Goal: Task Accomplishment & Management: Use online tool/utility

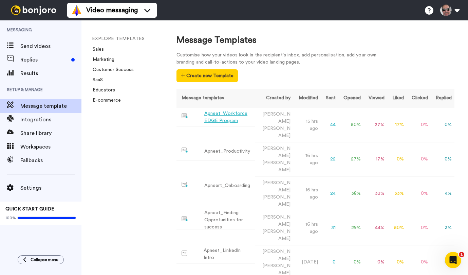
click at [222, 120] on div "Apneet_Workforce EDGE Program" at bounding box center [228, 117] width 48 height 14
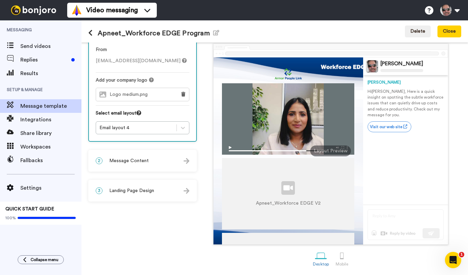
click at [342, 261] on div "Mobile" at bounding box center [342, 263] width 13 height 5
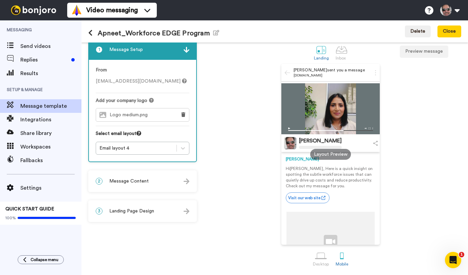
scroll to position [10, 0]
click at [321, 255] on div at bounding box center [321, 256] width 12 height 12
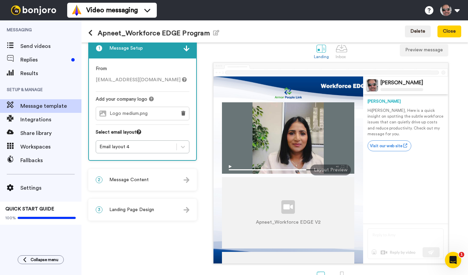
click at [184, 211] on img at bounding box center [187, 210] width 6 height 6
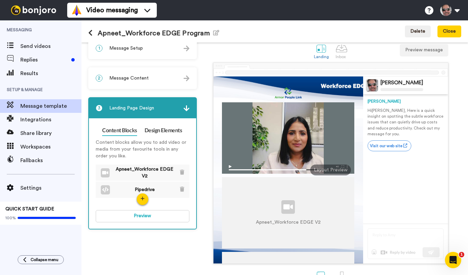
click at [129, 174] on span "Apneet_Workforce EDGE V2" at bounding box center [145, 173] width 70 height 14
click at [451, 33] on button "Close" at bounding box center [450, 31] width 24 height 12
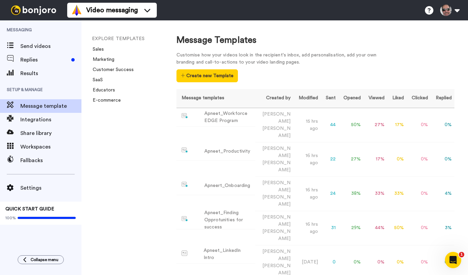
click at [216, 76] on button "Create new Template" at bounding box center [207, 75] width 61 height 13
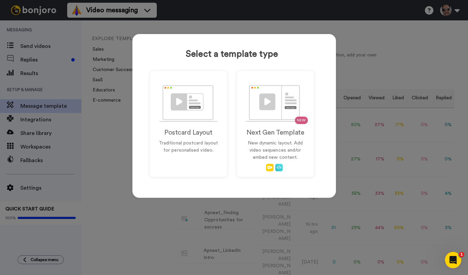
click at [270, 121] on img at bounding box center [276, 103] width 60 height 37
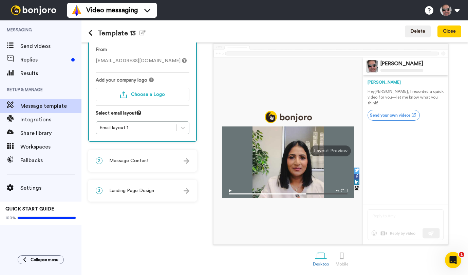
scroll to position [31, 0]
click at [184, 191] on img at bounding box center [187, 191] width 6 height 6
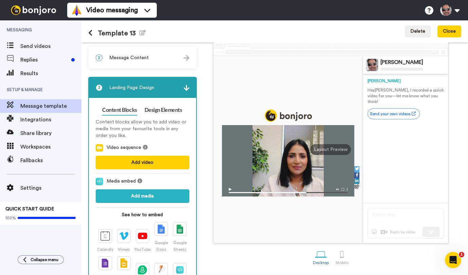
click at [160, 164] on button "Add video" at bounding box center [143, 163] width 94 height 14
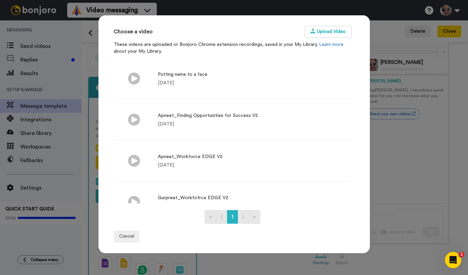
click at [333, 30] on button "Upload Video" at bounding box center [328, 32] width 47 height 12
click at [256, 122] on li "Apneet_Finding Opportunities for Success V2 1 yr ago Delete" at bounding box center [233, 119] width 238 height 41
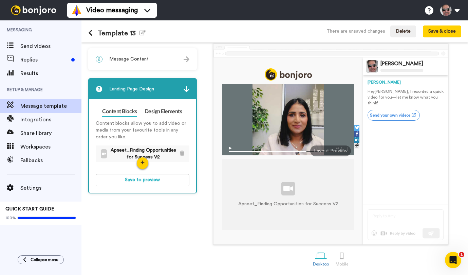
click at [172, 180] on button "Save to preview" at bounding box center [143, 180] width 94 height 12
click at [172, 178] on button "Preview" at bounding box center [143, 180] width 94 height 12
click at [141, 161] on icon "button" at bounding box center [143, 162] width 4 height 5
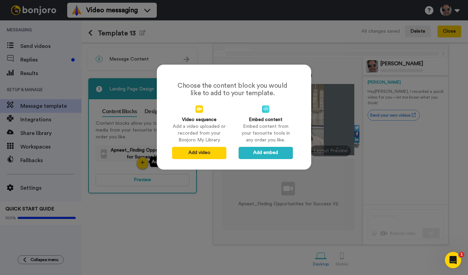
click at [275, 152] on button "Add embed" at bounding box center [266, 153] width 54 height 12
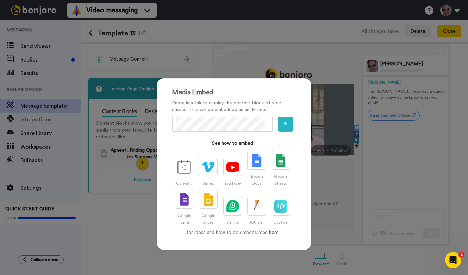
click at [123, 236] on div "Media Embed Paste in a link to display the content block of your choice. This w…" at bounding box center [234, 137] width 468 height 275
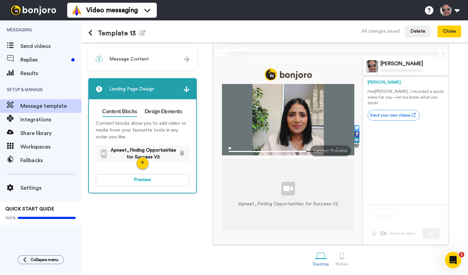
click at [169, 178] on button "Preview" at bounding box center [143, 180] width 94 height 12
click at [144, 162] on icon "button" at bounding box center [143, 162] width 4 height 5
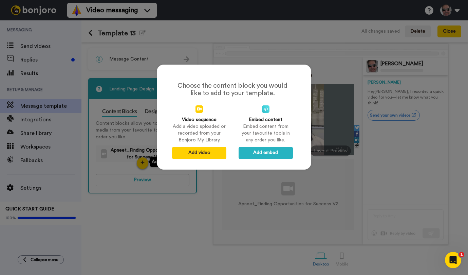
click at [274, 152] on button "Add embed" at bounding box center [266, 153] width 54 height 12
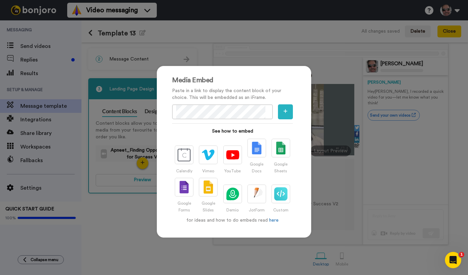
scroll to position [12, 0]
click at [290, 90] on p "Paste in a link to display the content block of your choice. This will be embed…" at bounding box center [232, 94] width 121 height 14
click at [338, 179] on div "Media Embed Paste in a link to display the content block of your choice. This w…" at bounding box center [234, 137] width 468 height 275
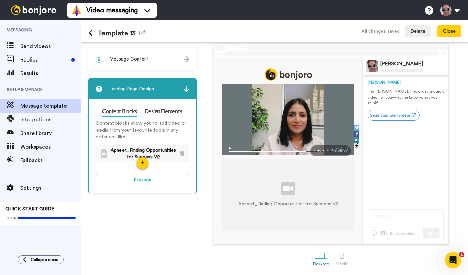
click at [453, 28] on button "Close" at bounding box center [450, 31] width 24 height 12
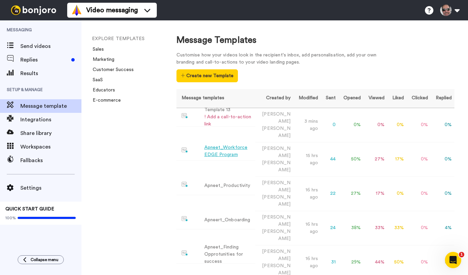
click at [231, 144] on div "Apneet_Workforce EDGE Program" at bounding box center [228, 151] width 48 height 14
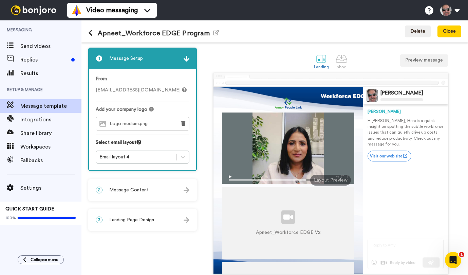
click at [187, 220] on img at bounding box center [187, 220] width 6 height 6
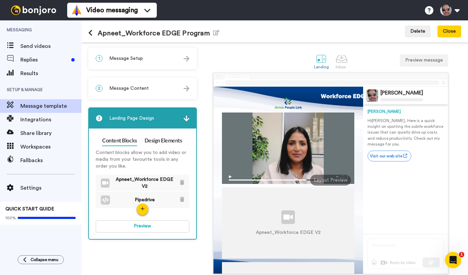
click at [450, 30] on button "Close" at bounding box center [450, 31] width 24 height 12
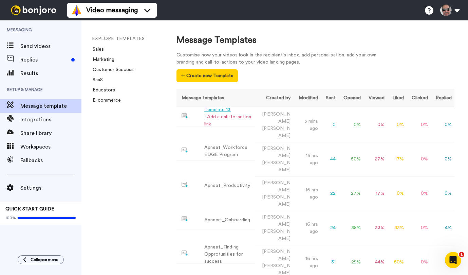
click at [272, 113] on td "Geoff Clendenning" at bounding box center [274, 125] width 38 height 34
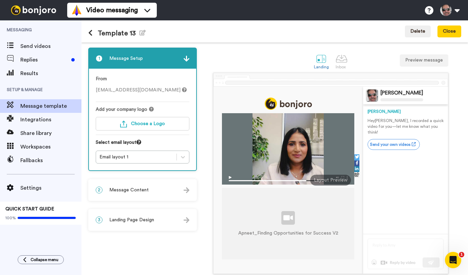
click at [423, 33] on button "Delete" at bounding box center [418, 31] width 26 height 12
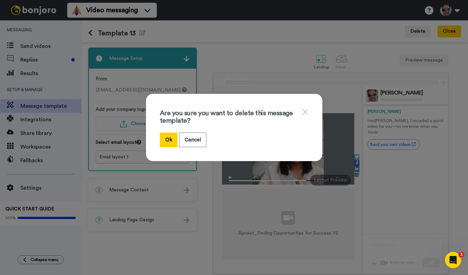
click at [172, 143] on button "Ok" at bounding box center [169, 139] width 18 height 15
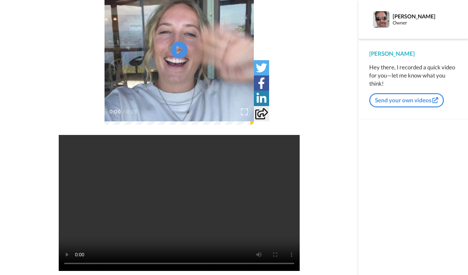
scroll to position [65, 0]
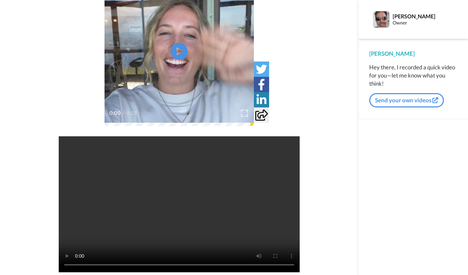
click at [180, 204] on video "Your browser does not support the video tag." at bounding box center [179, 204] width 241 height 136
click at [184, 204] on video "Your browser does not support the video tag." at bounding box center [179, 204] width 241 height 136
